Goal: Task Accomplishment & Management: Complete application form

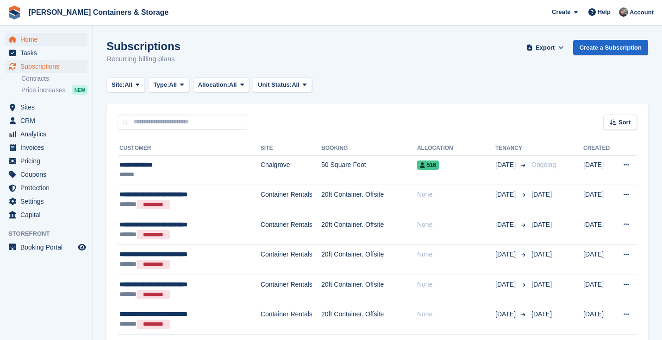
click at [45, 44] on span "Home" at bounding box center [48, 39] width 56 height 13
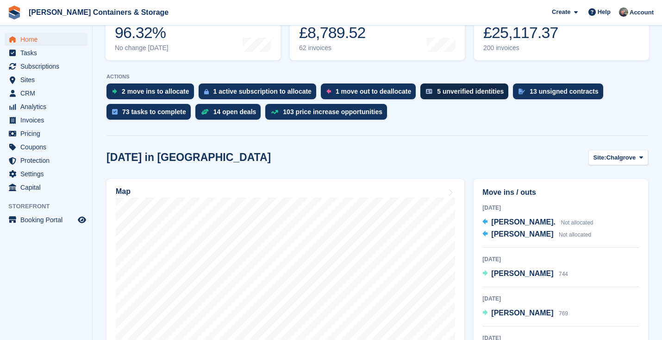
scroll to position [158, 0]
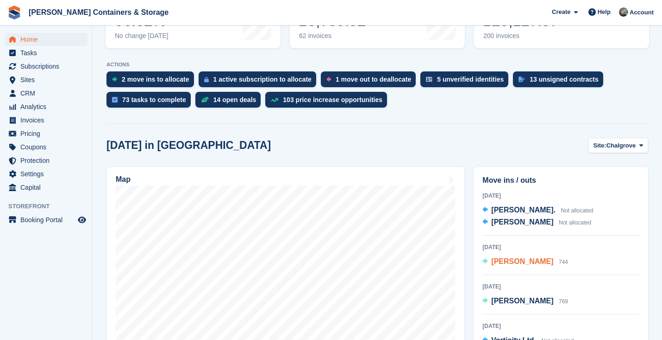
click at [515, 266] on div "Marcos 744" at bounding box center [530, 262] width 77 height 12
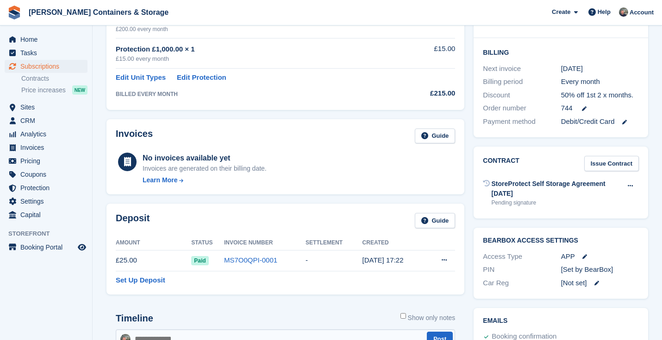
scroll to position [57, 0]
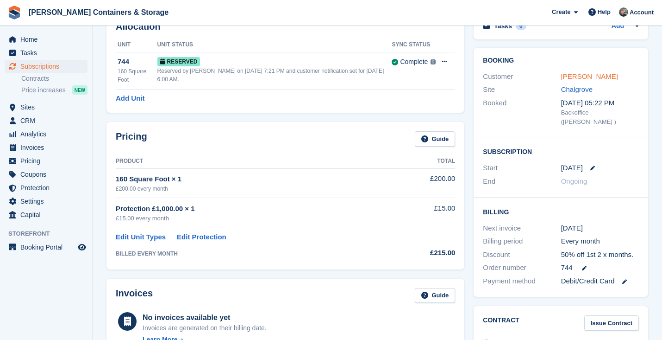
click at [568, 73] on link "Marcos" at bounding box center [589, 76] width 57 height 8
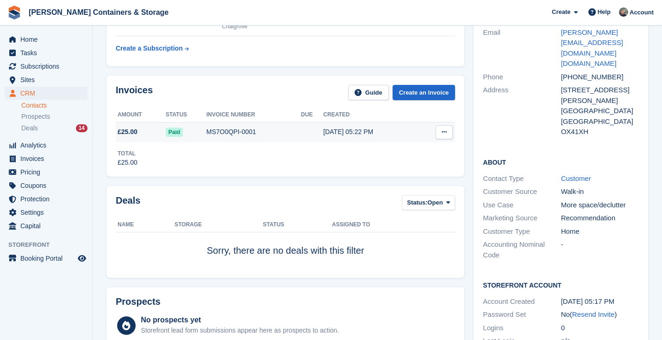
scroll to position [136, 0]
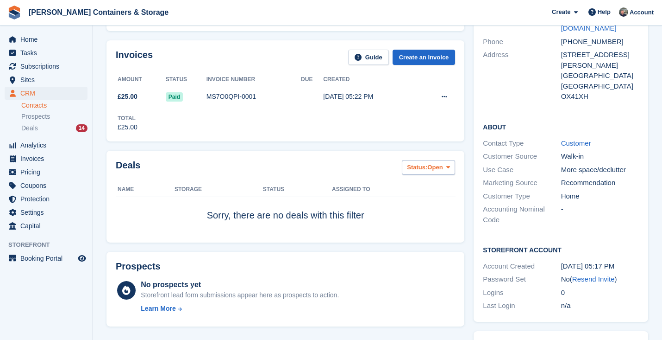
click at [421, 168] on span "Status:" at bounding box center [417, 167] width 20 height 9
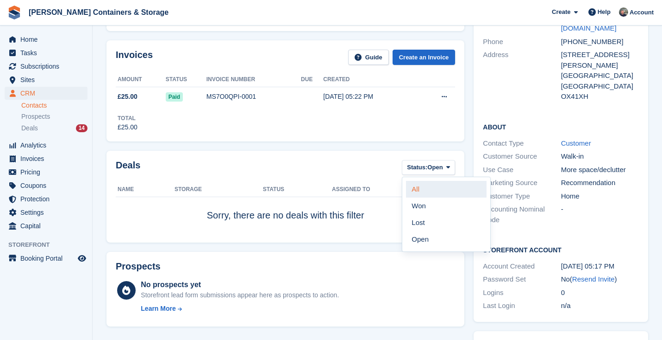
click at [419, 192] on link "All" at bounding box center [446, 189] width 81 height 17
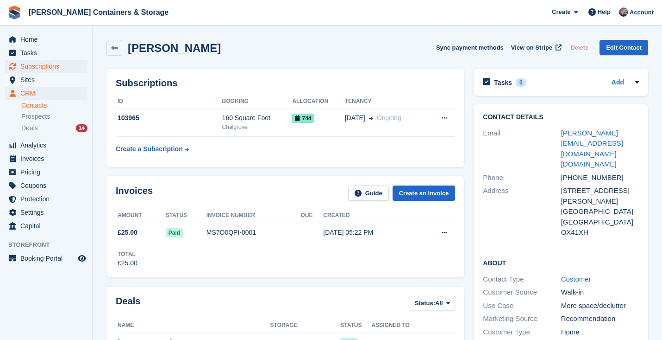
click at [50, 65] on span "Subscriptions" at bounding box center [48, 66] width 56 height 13
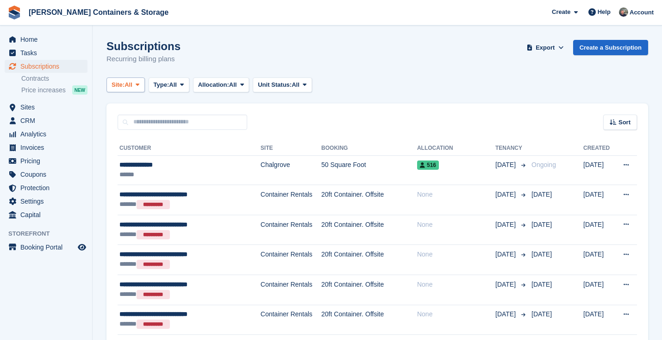
click at [128, 89] on button "Site: All" at bounding box center [126, 84] width 38 height 15
click at [128, 115] on link "Chalgrove" at bounding box center [151, 123] width 81 height 17
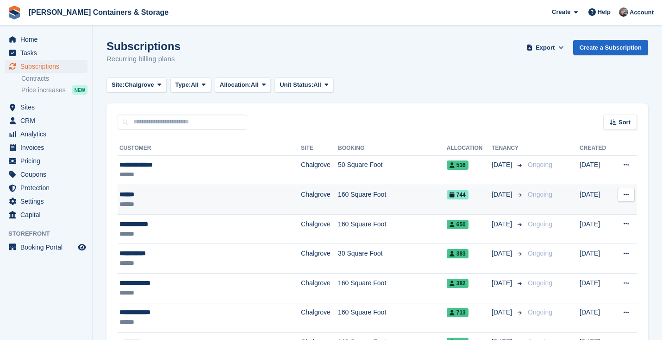
click at [215, 208] on div "******" at bounding box center [192, 204] width 145 height 10
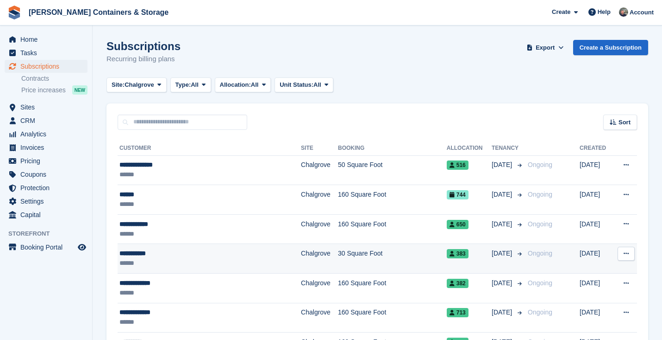
click at [199, 260] on div "******" at bounding box center [192, 263] width 145 height 10
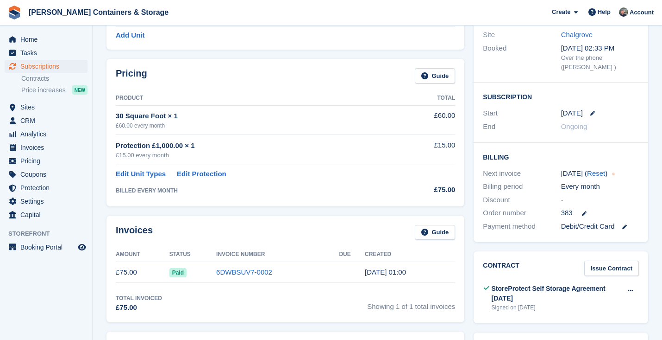
scroll to position [93, 0]
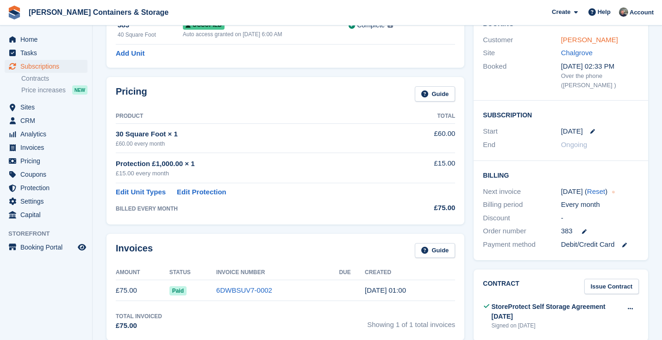
click at [577, 38] on link "Kareem Awad" at bounding box center [589, 40] width 57 height 8
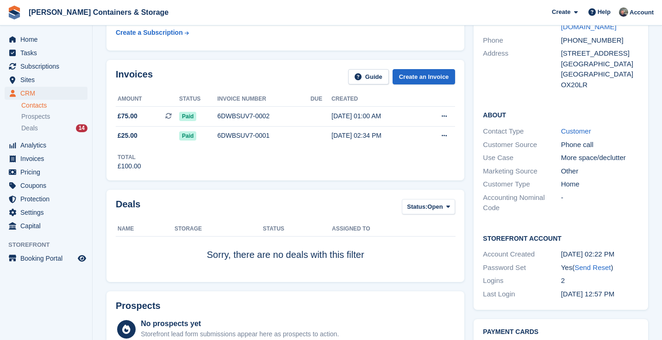
scroll to position [132, 0]
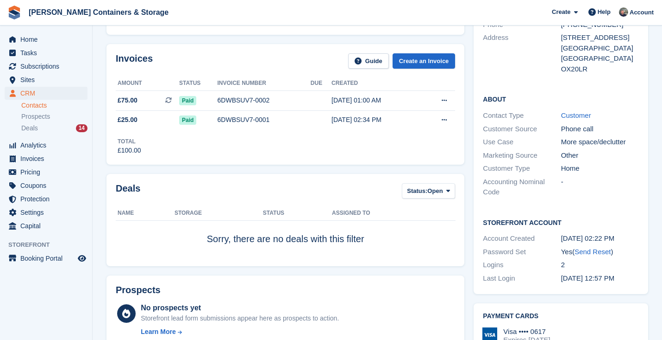
scroll to position [93, 0]
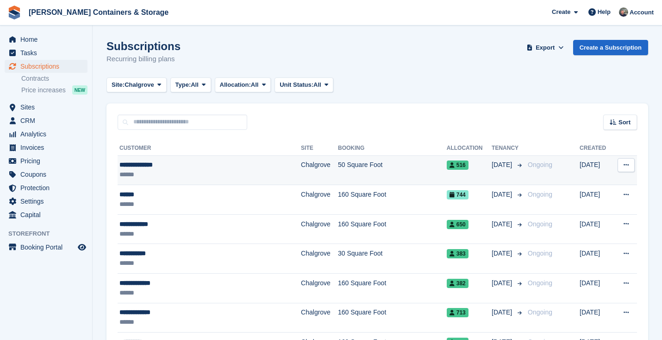
click at [185, 171] on div "******" at bounding box center [192, 175] width 145 height 10
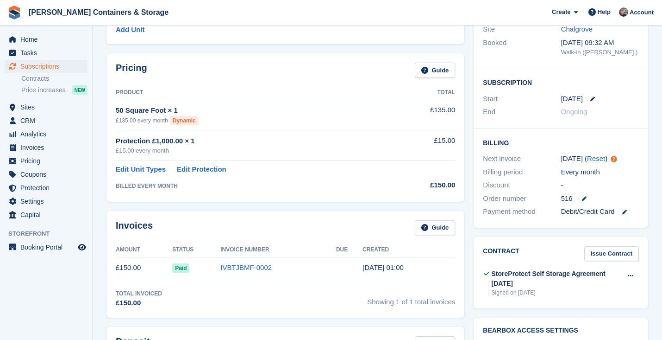
scroll to position [12, 0]
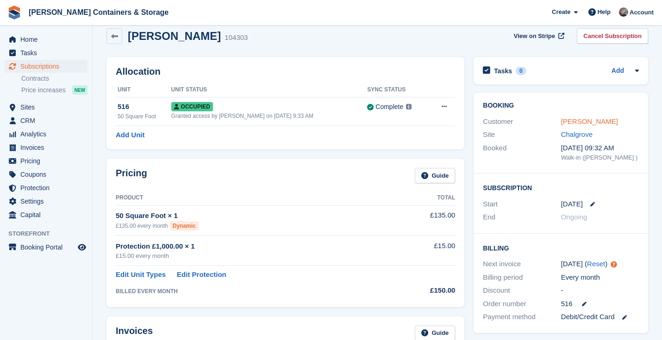
click at [574, 120] on link "[PERSON_NAME]" at bounding box center [589, 121] width 57 height 8
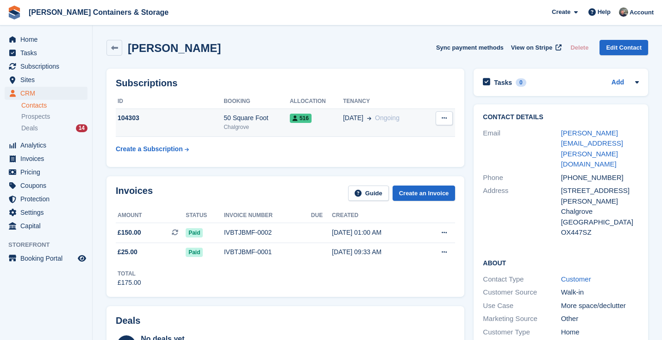
scroll to position [245, 0]
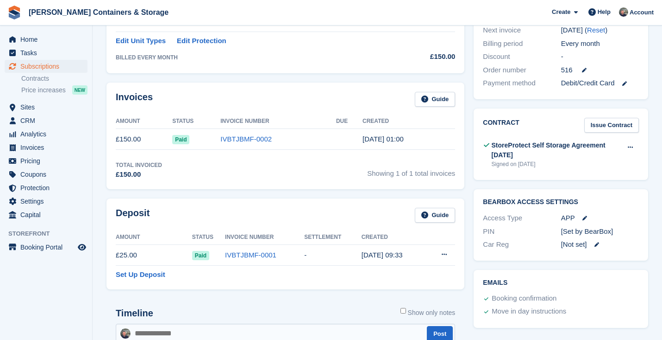
scroll to position [12, 0]
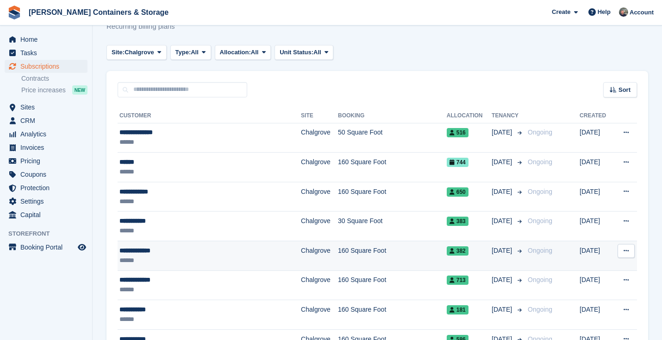
scroll to position [34, 0]
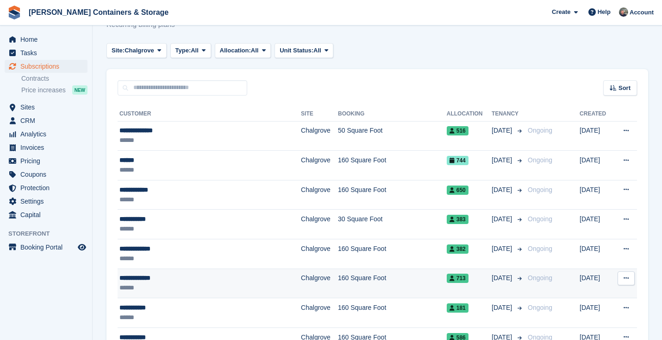
click at [211, 282] on div "**********" at bounding box center [192, 278] width 145 height 10
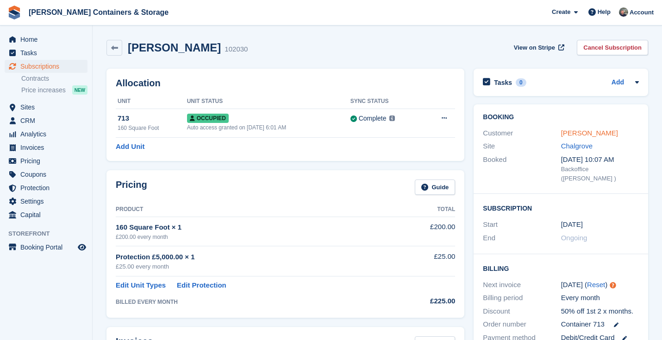
click at [582, 132] on link "[PERSON_NAME]" at bounding box center [589, 133] width 57 height 8
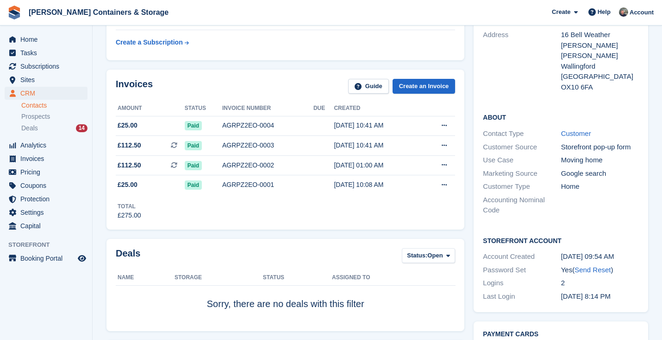
scroll to position [214, 0]
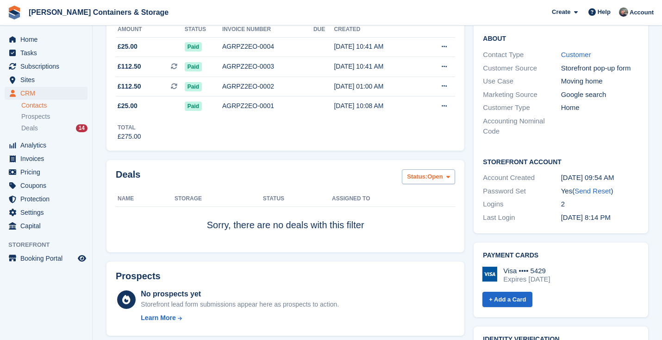
click at [421, 174] on span "Status:" at bounding box center [417, 176] width 20 height 9
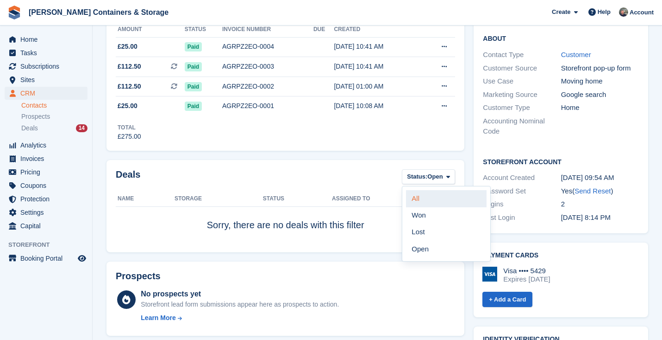
click at [418, 196] on link "All" at bounding box center [446, 198] width 81 height 17
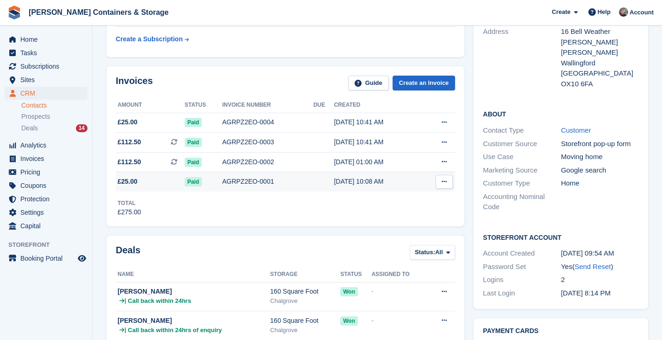
scroll to position [240, 0]
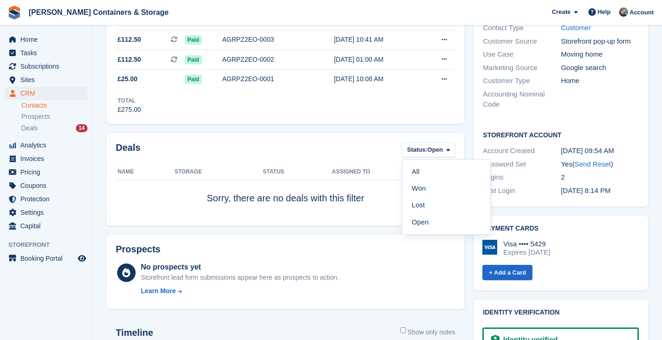
scroll to position [214, 0]
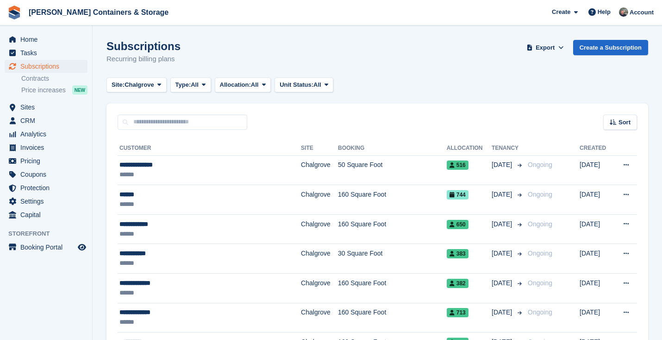
scroll to position [34, 0]
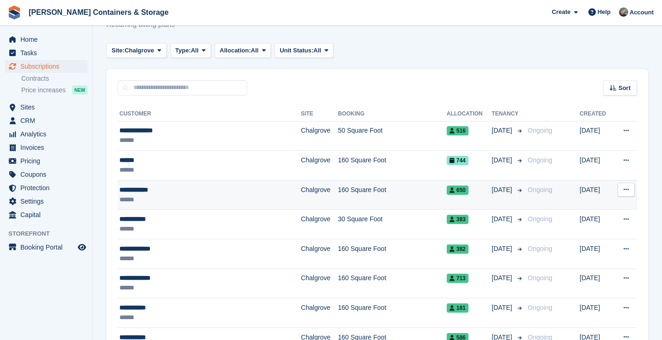
click at [227, 200] on div "******" at bounding box center [192, 200] width 145 height 10
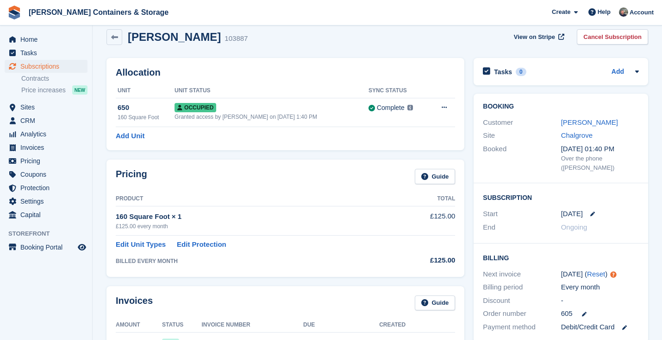
scroll to position [3, 0]
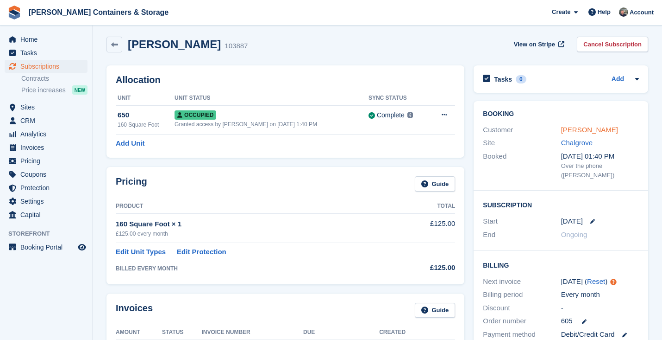
click at [580, 126] on link "Kevin Clarke" at bounding box center [589, 130] width 57 height 8
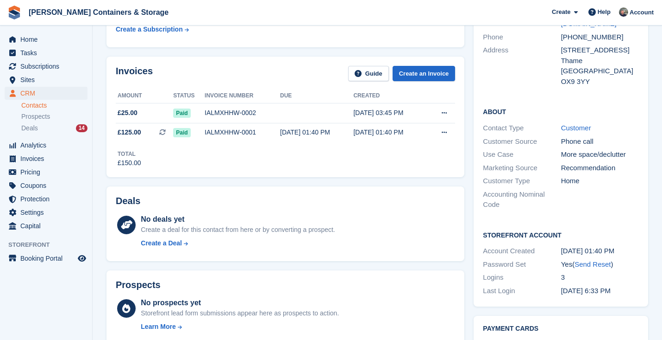
scroll to position [222, 0]
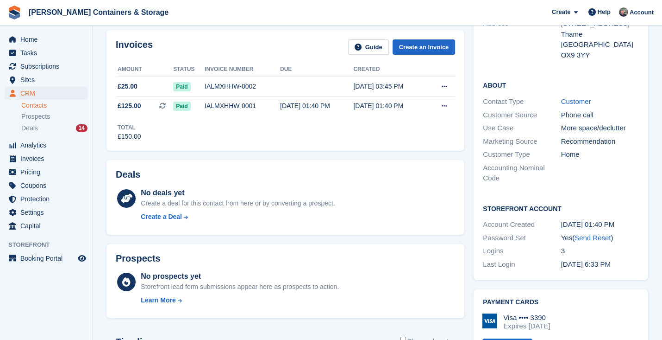
click at [167, 209] on div "No deals yet Create a deal for this contact from here or by converting a prospe…" at bounding box center [238, 206] width 194 height 38
click at [162, 217] on div "Create a Deal" at bounding box center [161, 217] width 41 height 10
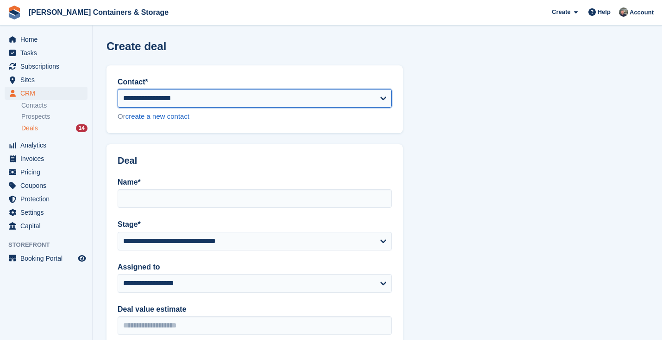
select select "******"
type input "**********"
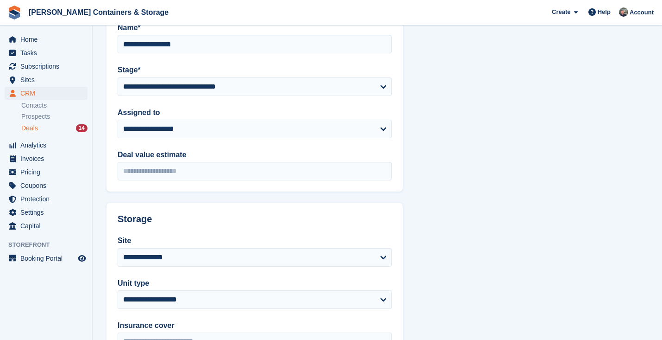
scroll to position [247, 0]
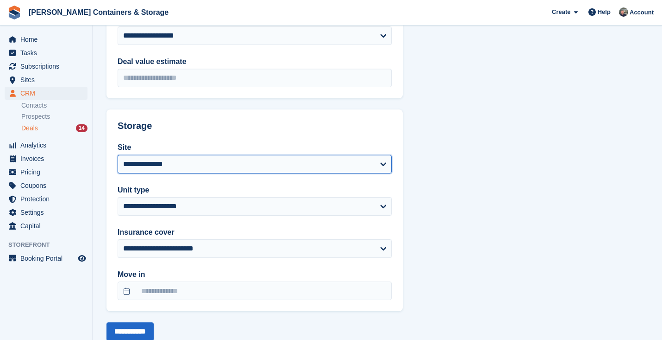
select select "***"
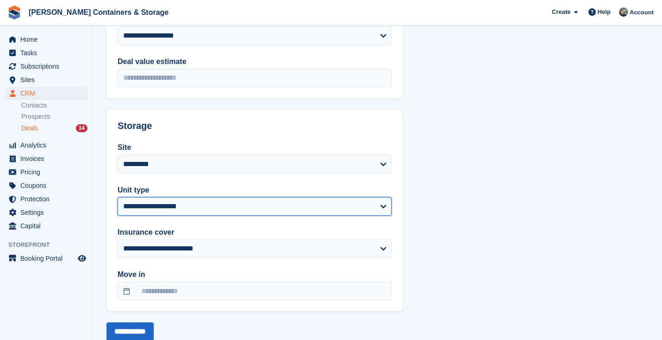
select select "****"
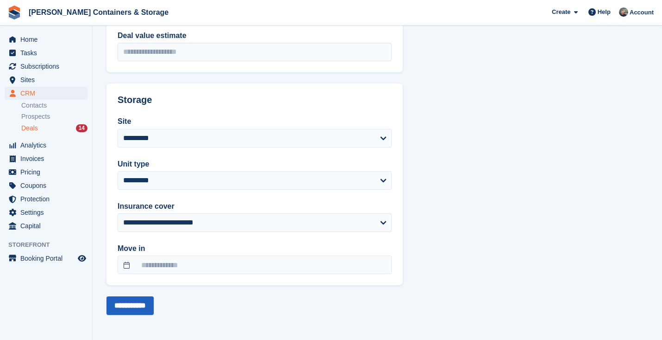
click at [139, 307] on input "**********" at bounding box center [130, 305] width 47 height 19
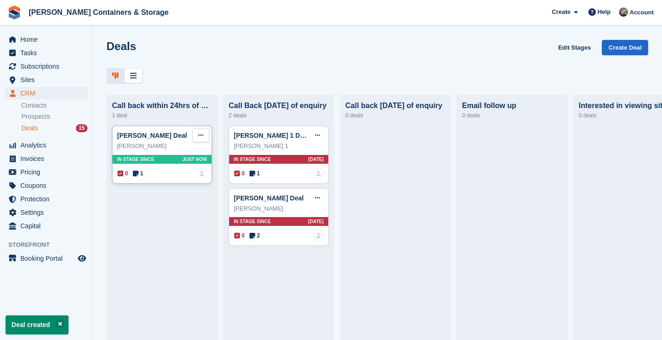
click at [199, 137] on icon at bounding box center [200, 135] width 5 height 6
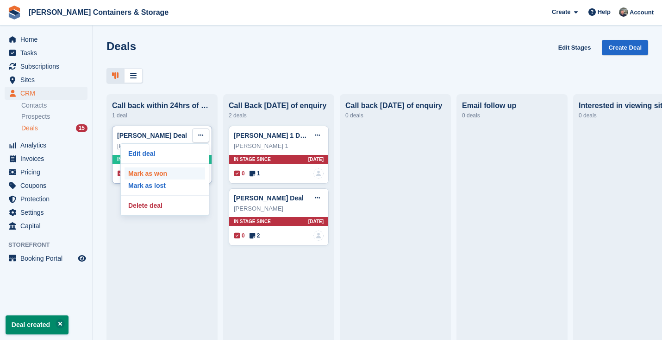
click at [188, 173] on p "Mark as won" at bounding box center [165, 173] width 81 height 12
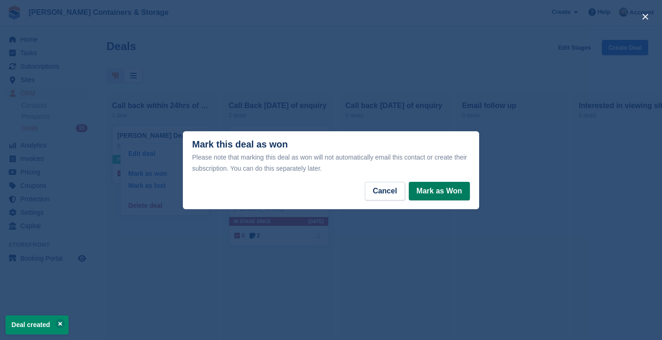
click at [464, 193] on button "Mark as Won" at bounding box center [439, 191] width 61 height 19
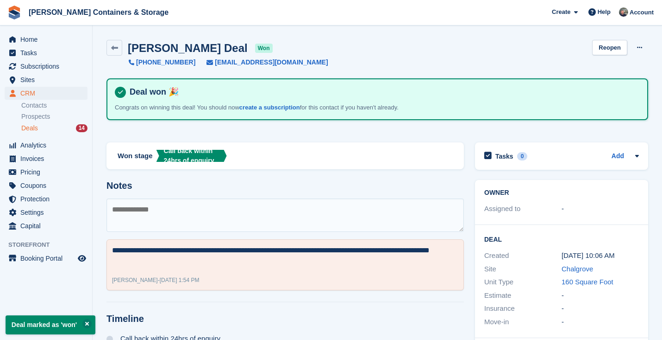
click at [48, 124] on div "Deals 14" at bounding box center [54, 128] width 66 height 9
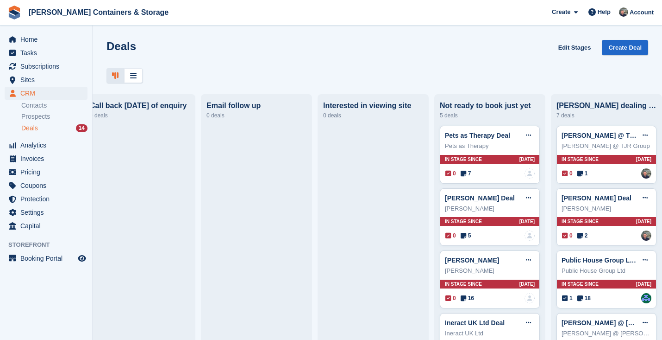
click at [32, 24] on span "Jennings Containers & Storage Create Subscription Invoice Contact Deal Discount…" at bounding box center [331, 12] width 662 height 25
click at [29, 42] on span "Home" at bounding box center [48, 39] width 56 height 13
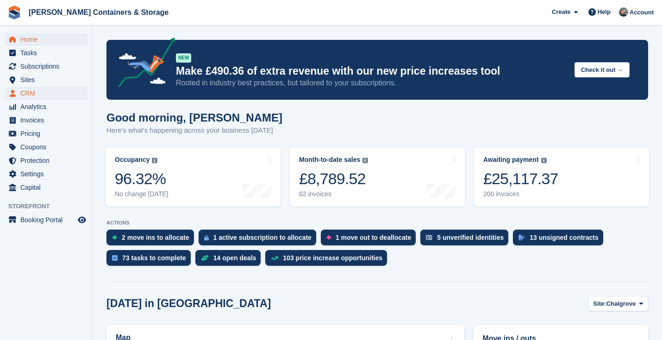
click at [63, 99] on span "CRM" at bounding box center [48, 93] width 56 height 13
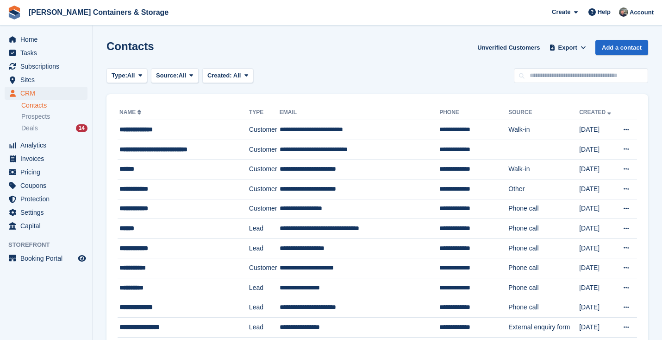
click at [44, 122] on ul "Contacts Prospects Deals 14" at bounding box center [56, 117] width 71 height 34
click at [39, 125] on div "Deals 14" at bounding box center [54, 128] width 66 height 9
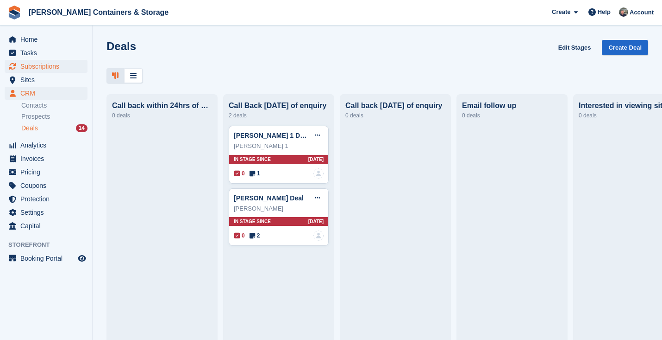
click at [45, 61] on span "Subscriptions" at bounding box center [48, 66] width 56 height 13
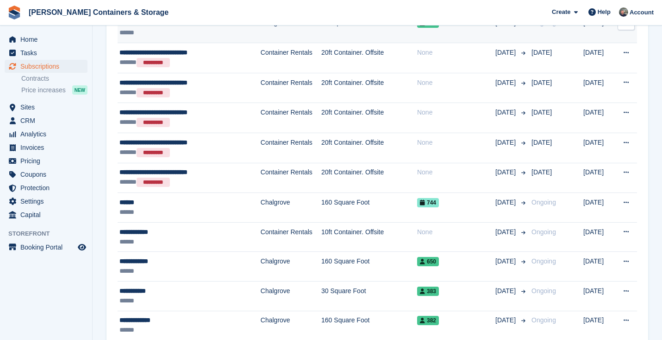
scroll to position [144, 0]
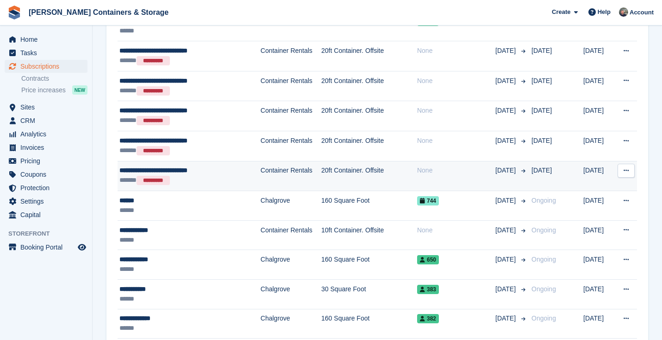
click at [205, 188] on td "**********" at bounding box center [189, 176] width 143 height 30
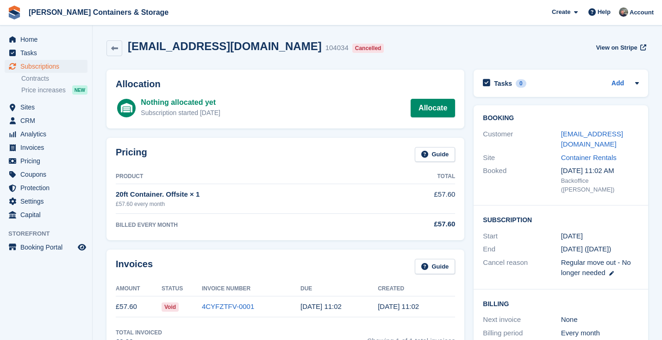
click at [55, 63] on span "Subscriptions" at bounding box center [48, 66] width 56 height 13
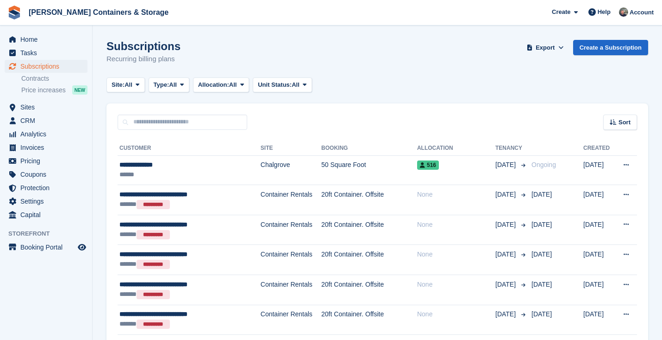
click at [38, 29] on aside "Home Tasks Subscriptions Subscriptions Subscriptions Contracts Price increases …" at bounding box center [46, 171] width 92 height 293
click at [35, 38] on span "Home" at bounding box center [48, 39] width 56 height 13
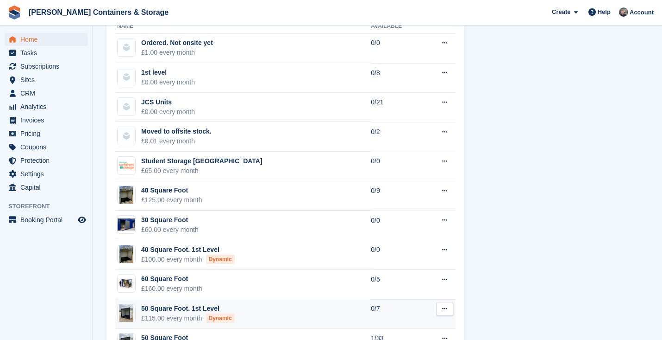
scroll to position [561, 0]
